Goal: Information Seeking & Learning: Understand process/instructions

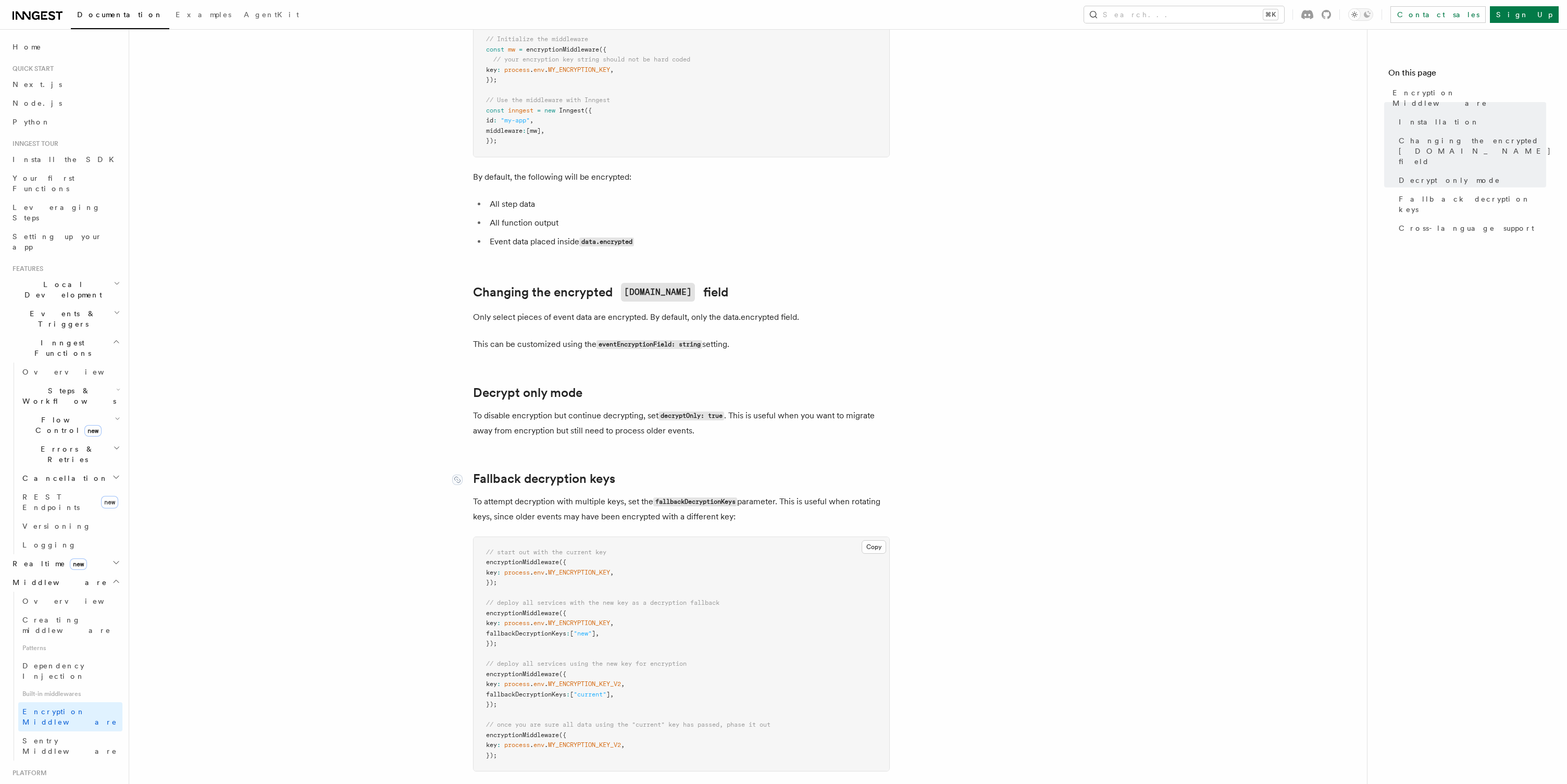
scroll to position [218, 0]
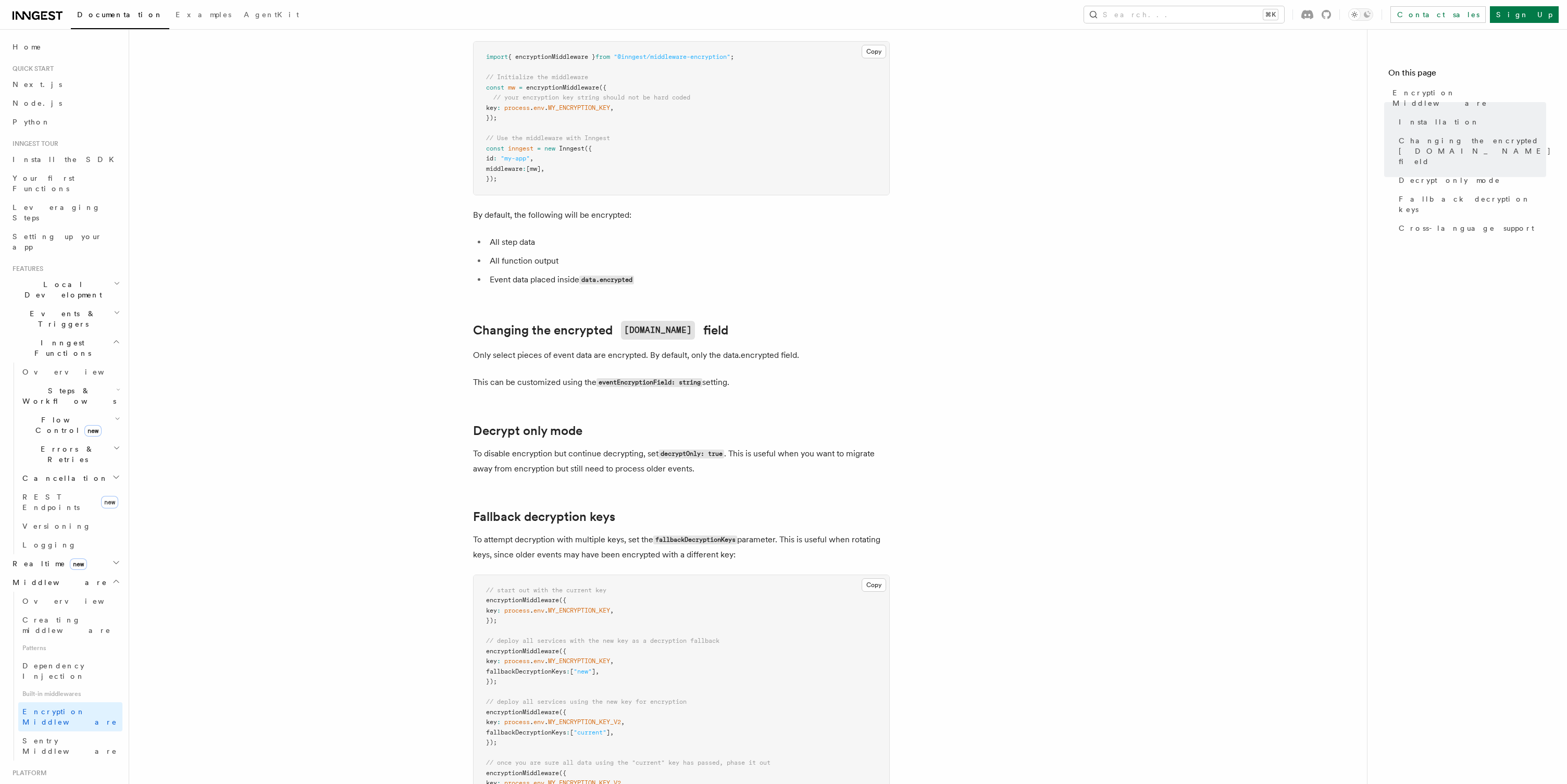
click at [644, 378] on code "eventEncryptionField: string" at bounding box center [650, 383] width 106 height 9
copy code "eventEncryptionField"
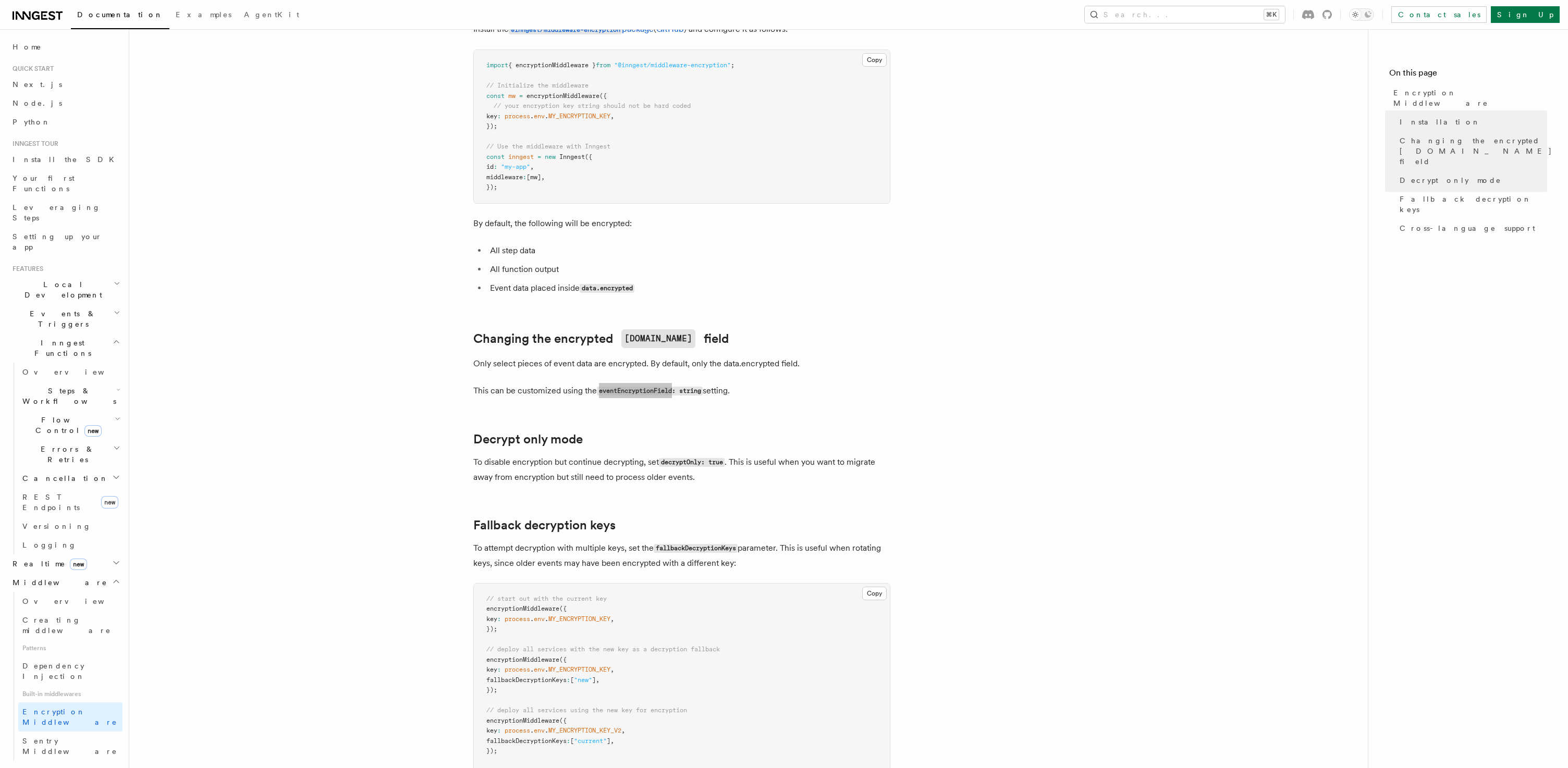
scroll to position [145, 0]
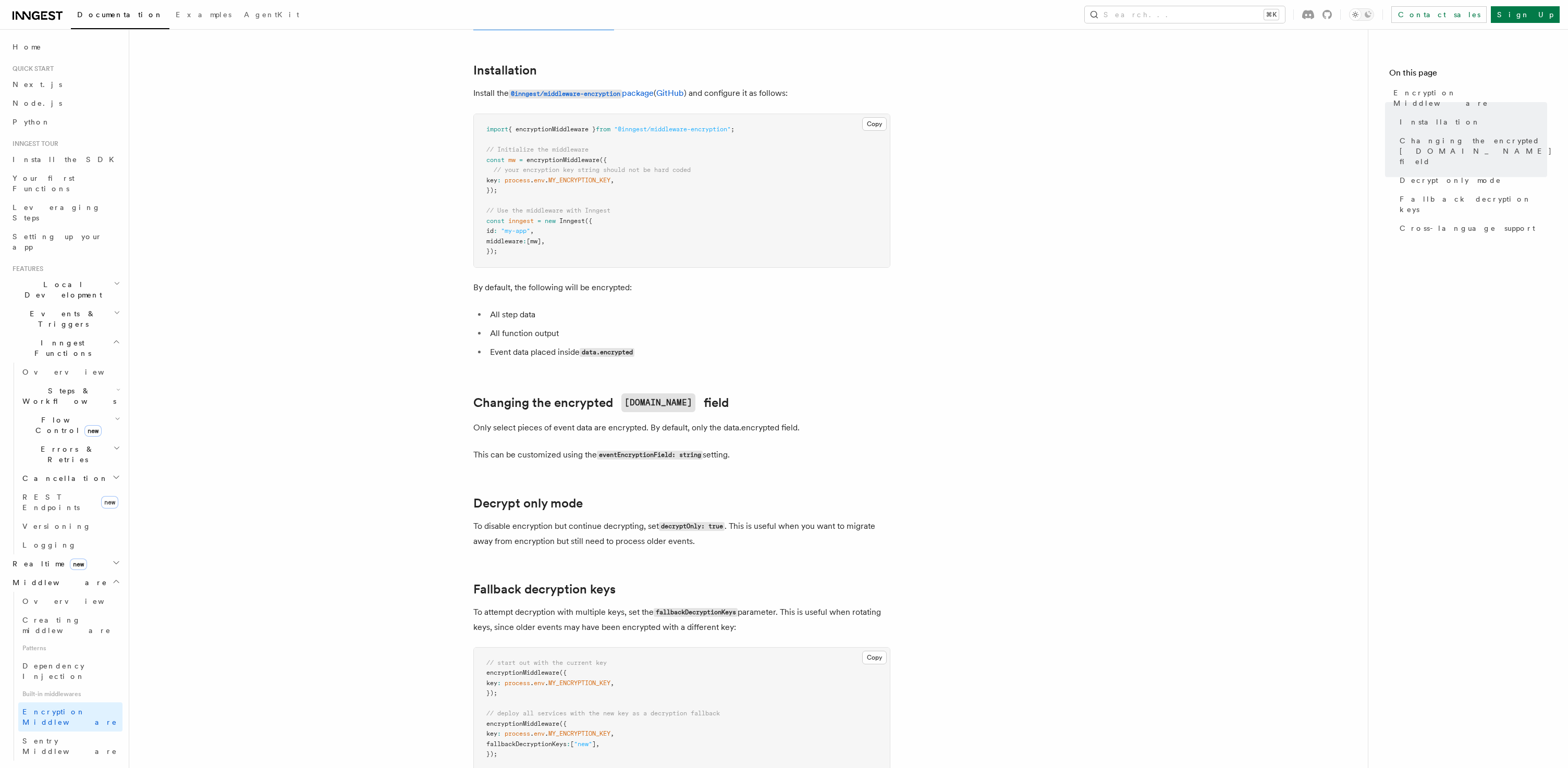
click at [617, 281] on p "By default, the following will be encrypted:" at bounding box center [682, 288] width 417 height 15
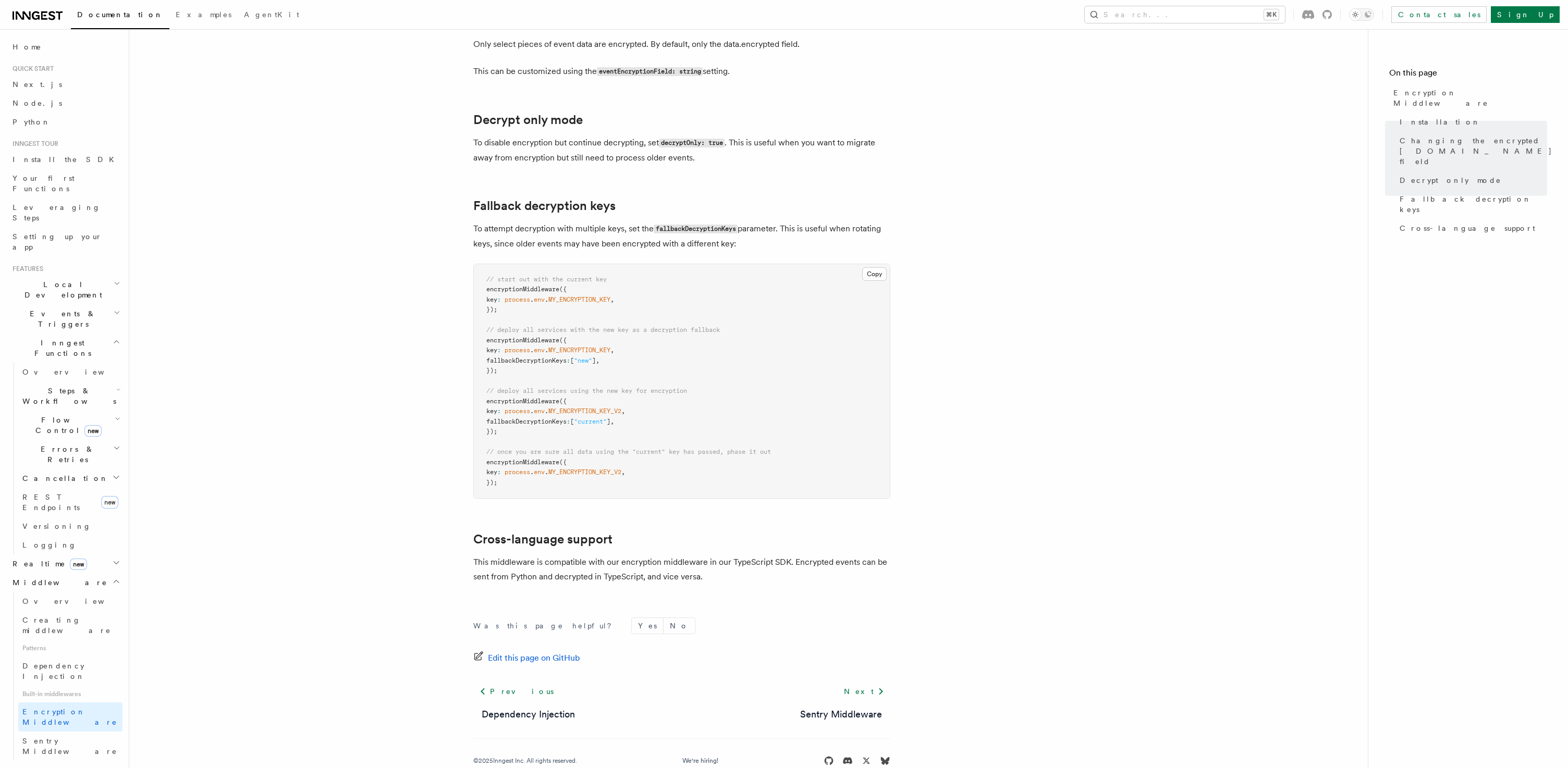
scroll to position [528, 0]
click at [538, 651] on span "Edit this page on GitHub" at bounding box center [534, 658] width 93 height 15
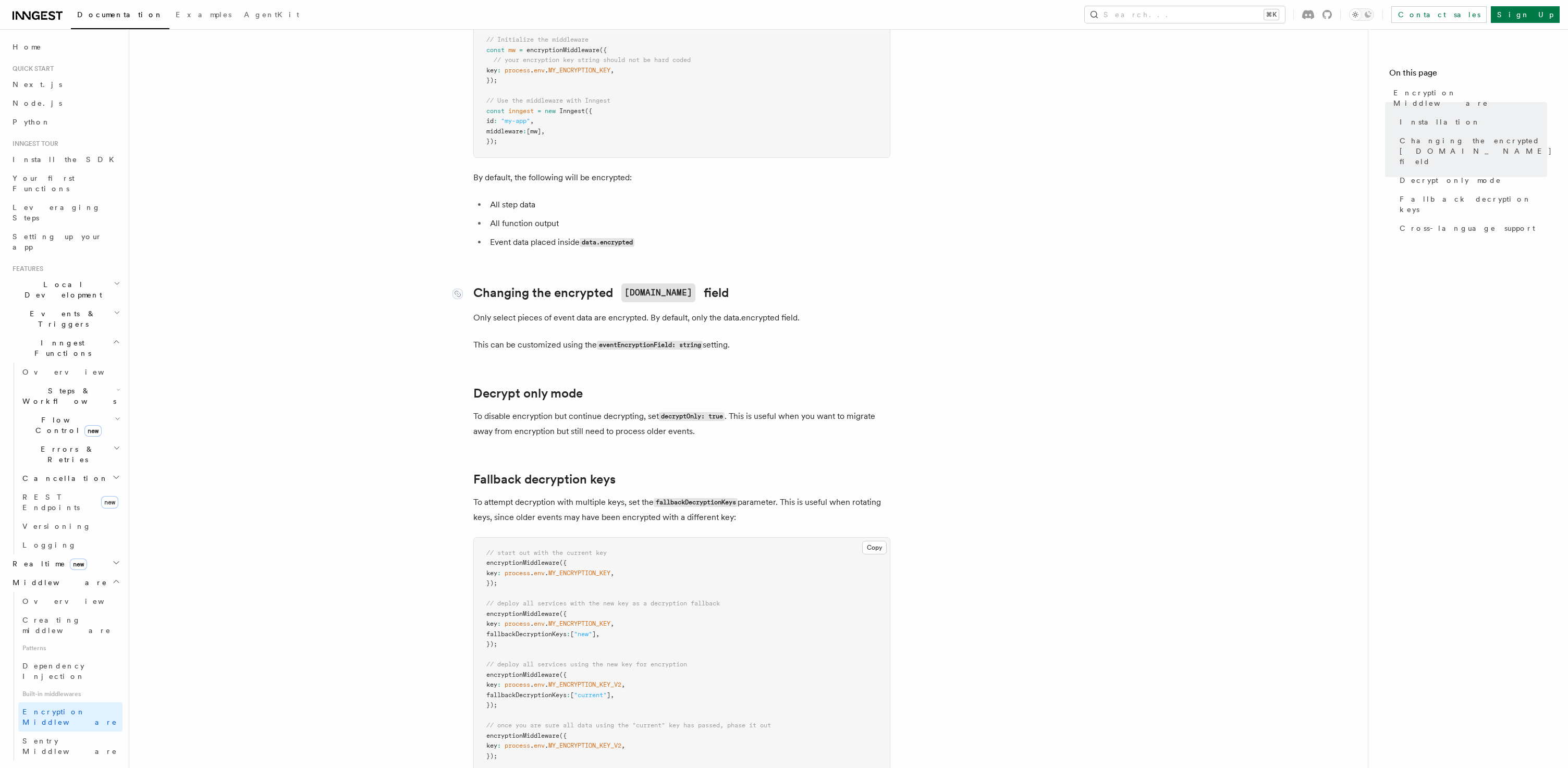
scroll to position [277, 0]
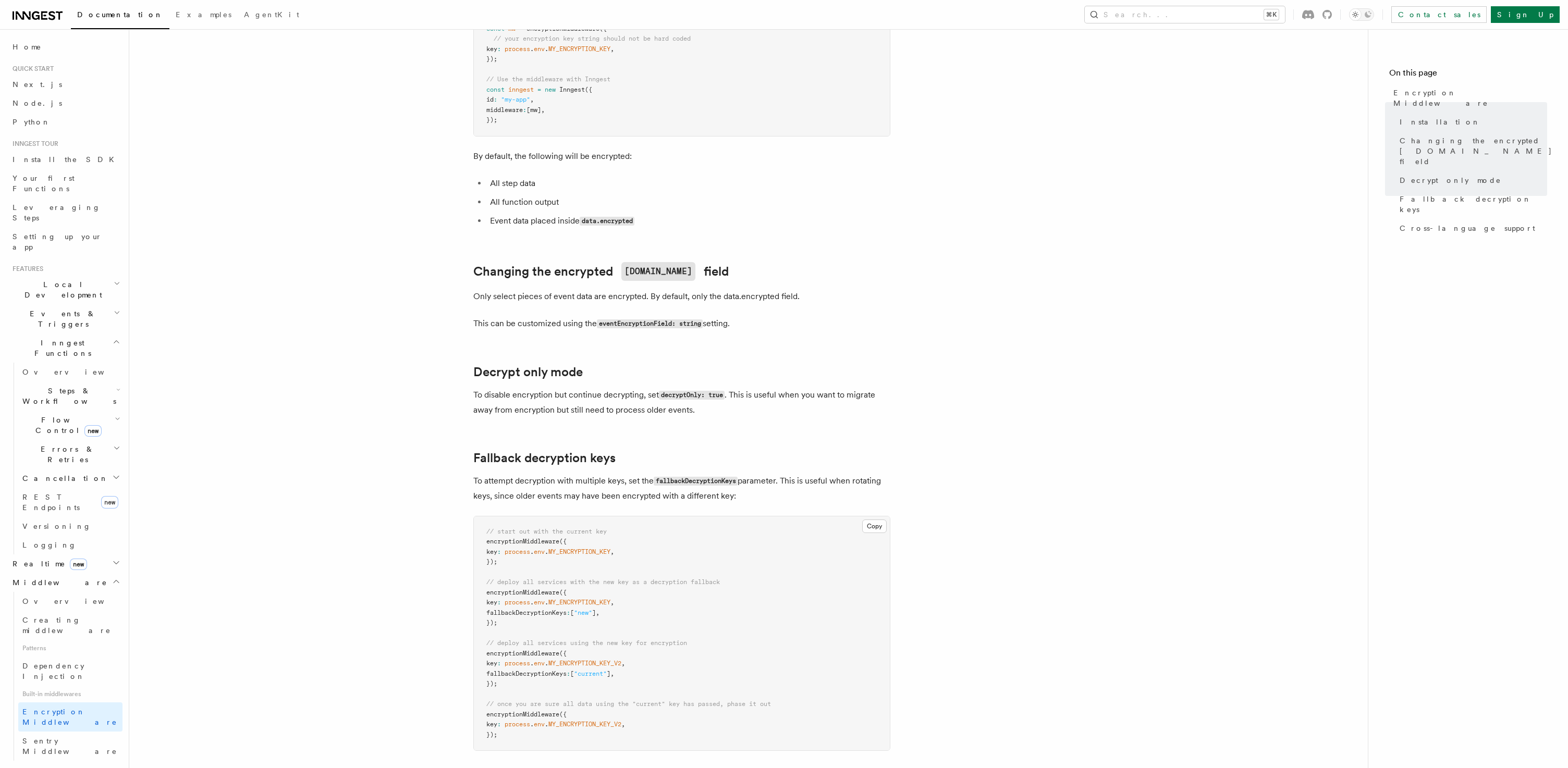
drag, startPoint x: 583, startPoint y: 204, endPoint x: 640, endPoint y: 203, distance: 57.0
click at [634, 217] on code "data.encrypted" at bounding box center [607, 221] width 55 height 9
copy li "data.encrypted"
click at [1042, 166] on article "Features Middleware Encryption Middleware Encryption middleware provides end-to…" at bounding box center [749, 407] width 1205 height 1274
click at [971, 596] on article "Features Middleware Encryption Middleware Encryption middleware provides end-to…" at bounding box center [749, 407] width 1205 height 1274
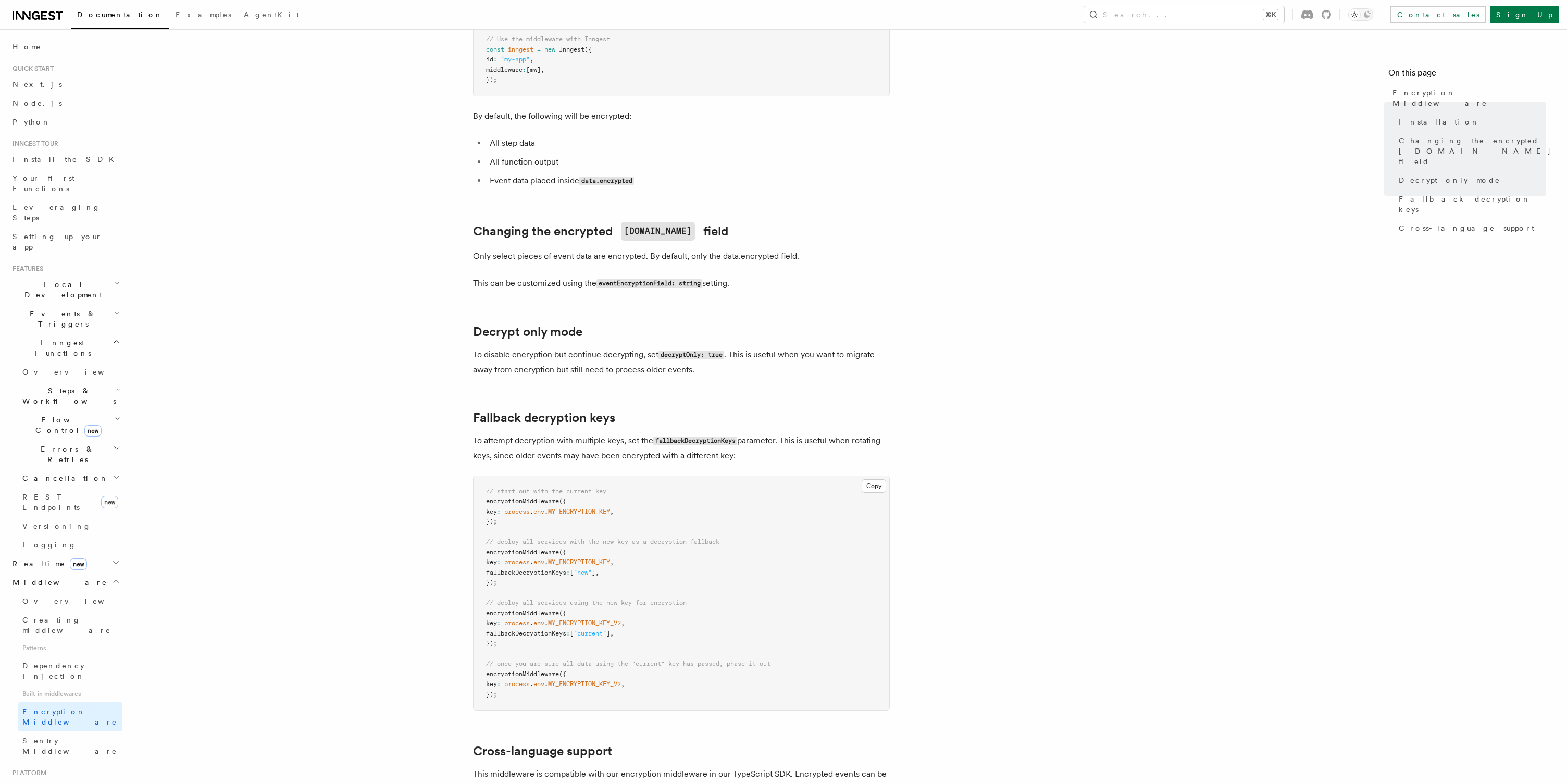
scroll to position [317, 0]
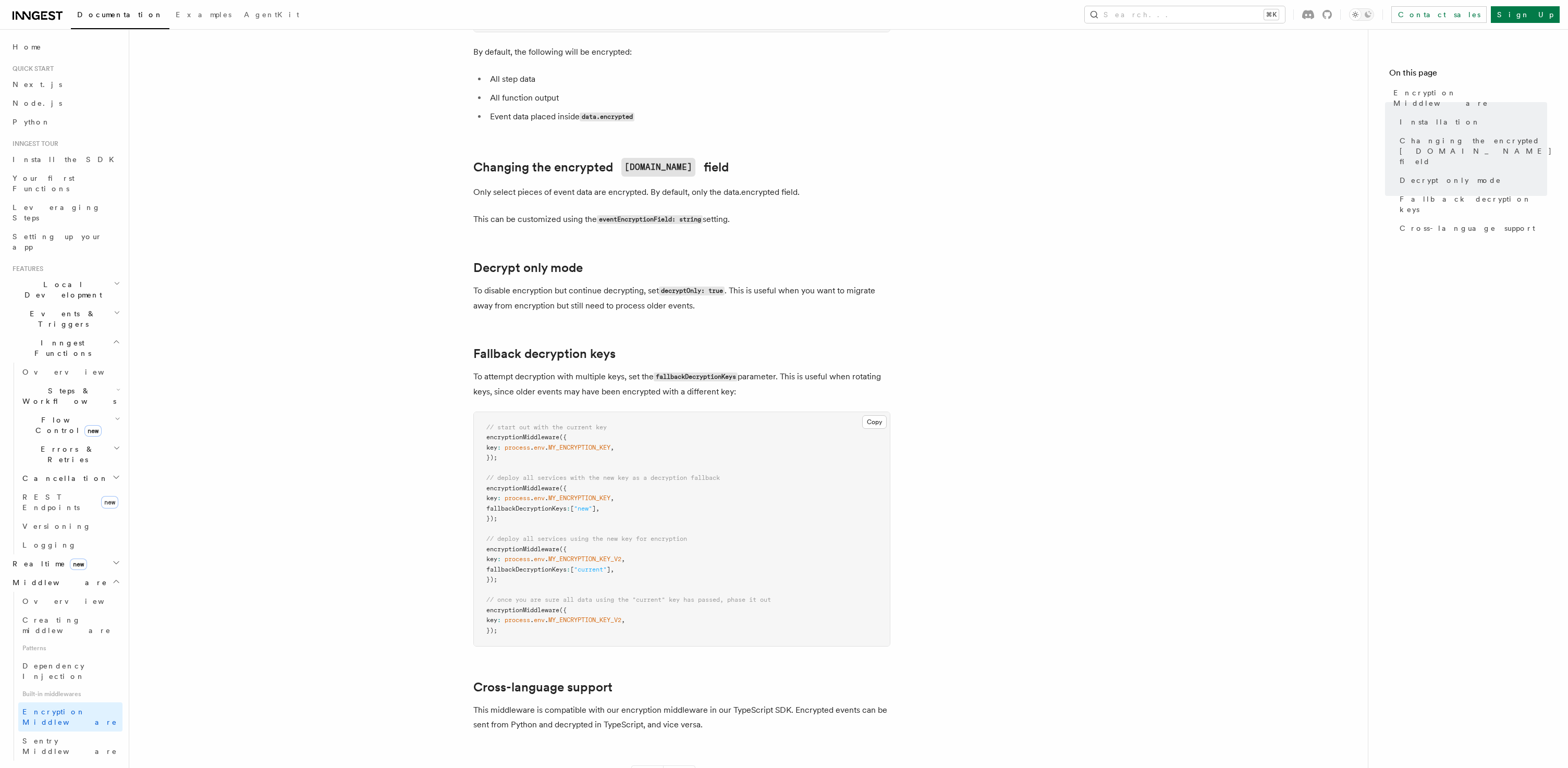
scroll to position [383, 0]
